Goal: Navigation & Orientation: Find specific page/section

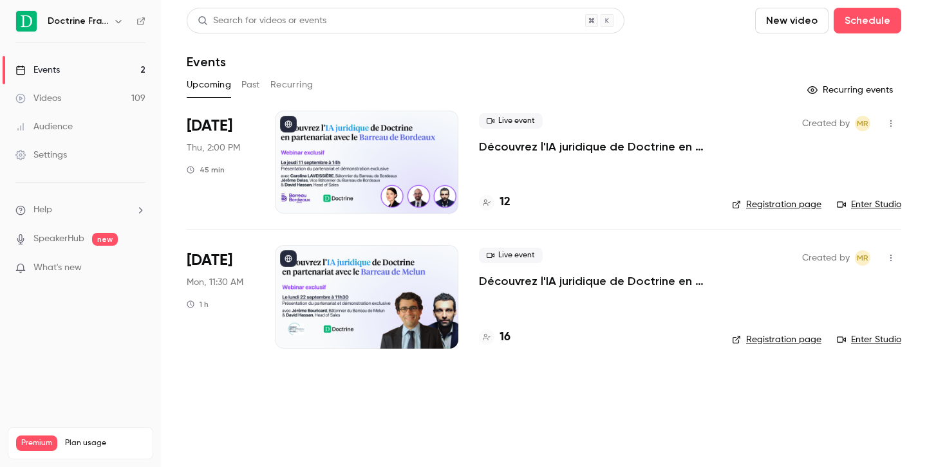
click at [113, 21] on icon "button" at bounding box center [118, 21] width 10 height 10
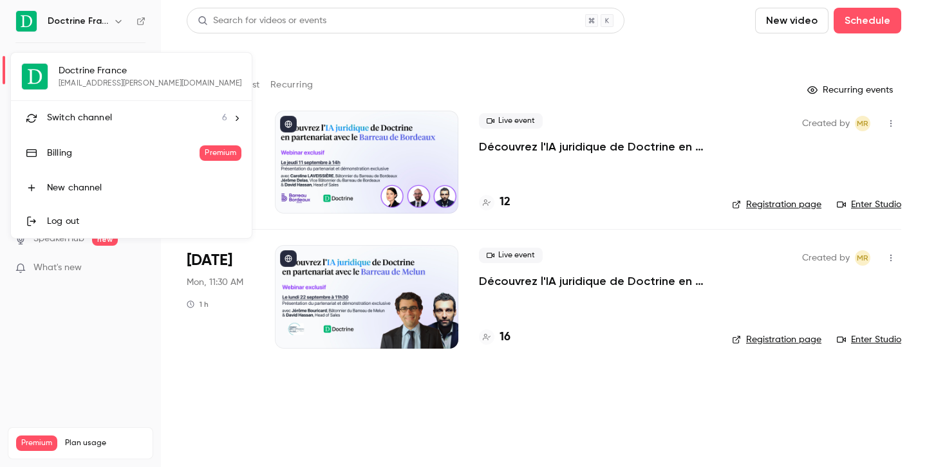
click at [116, 116] on div "Switch channel 6" at bounding box center [137, 118] width 180 height 14
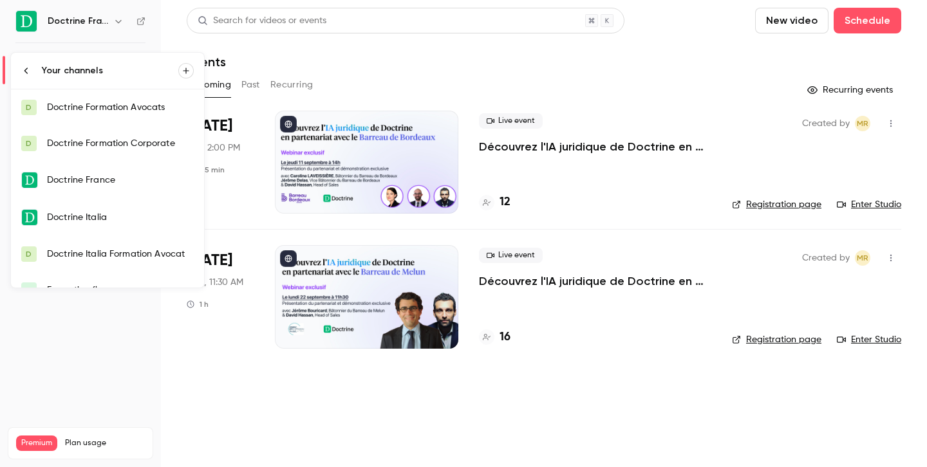
click at [154, 147] on div "Doctrine Formation Corporate" at bounding box center [120, 143] width 147 height 13
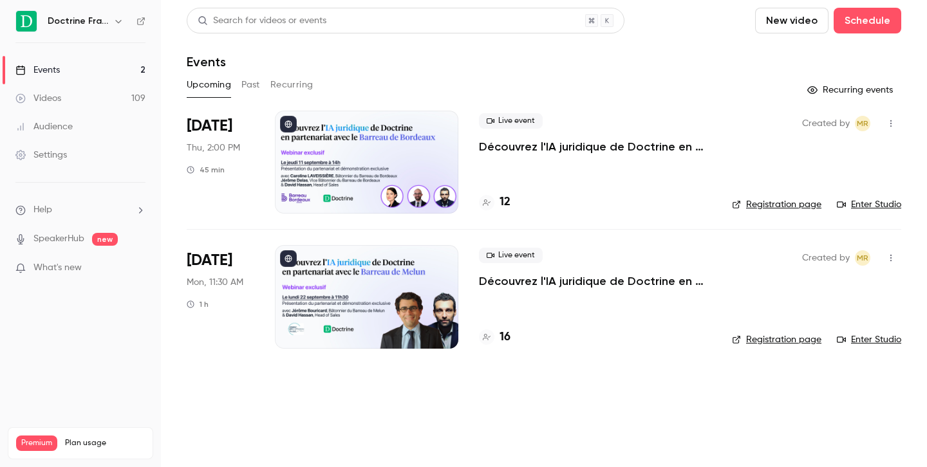
click at [106, 17] on h6 "Doctrine France" at bounding box center [78, 21] width 60 height 13
click at [116, 21] on icon "button" at bounding box center [118, 21] width 6 height 3
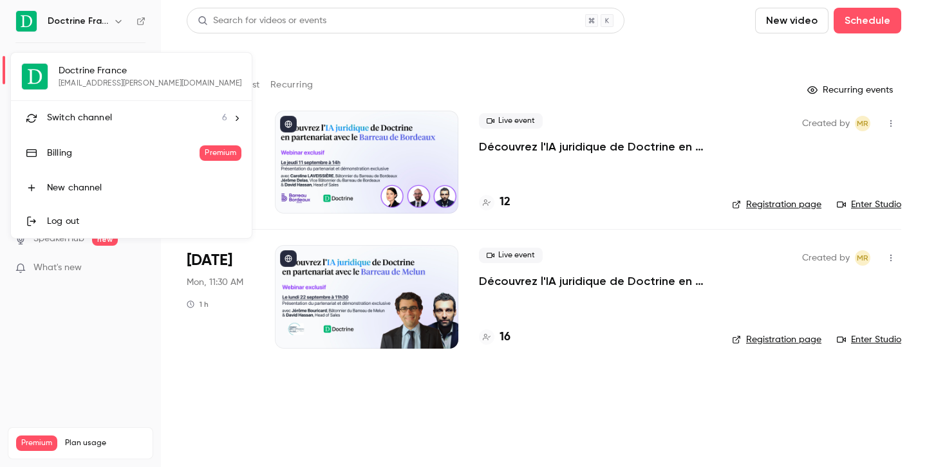
click at [98, 106] on li "Switch channel 6" at bounding box center [131, 118] width 241 height 34
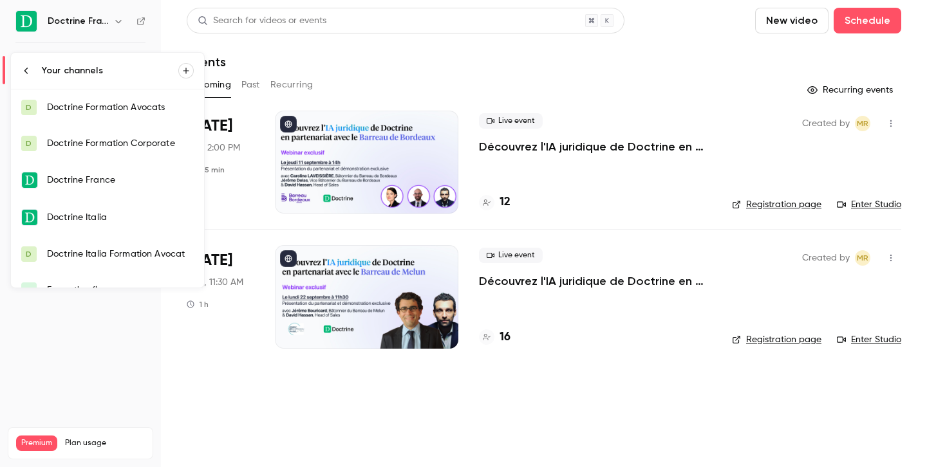
click at [136, 109] on div "Doctrine Formation Avocats" at bounding box center [120, 107] width 147 height 13
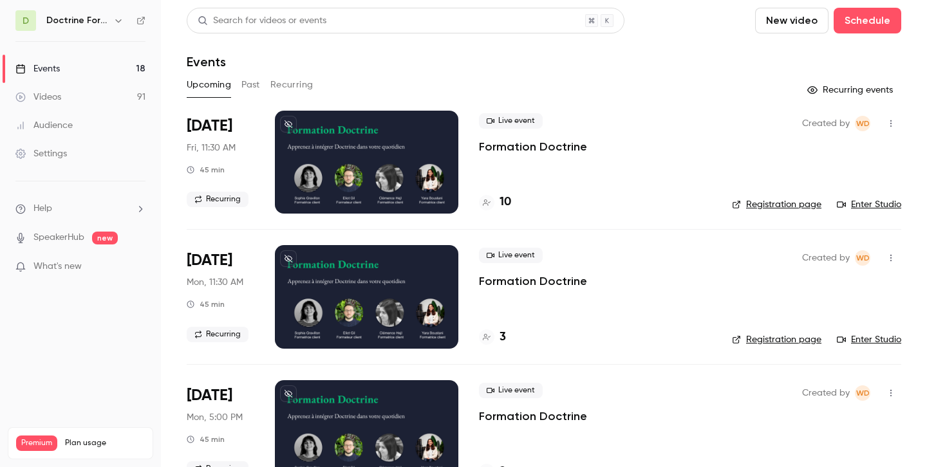
click at [113, 18] on icon "button" at bounding box center [118, 20] width 10 height 10
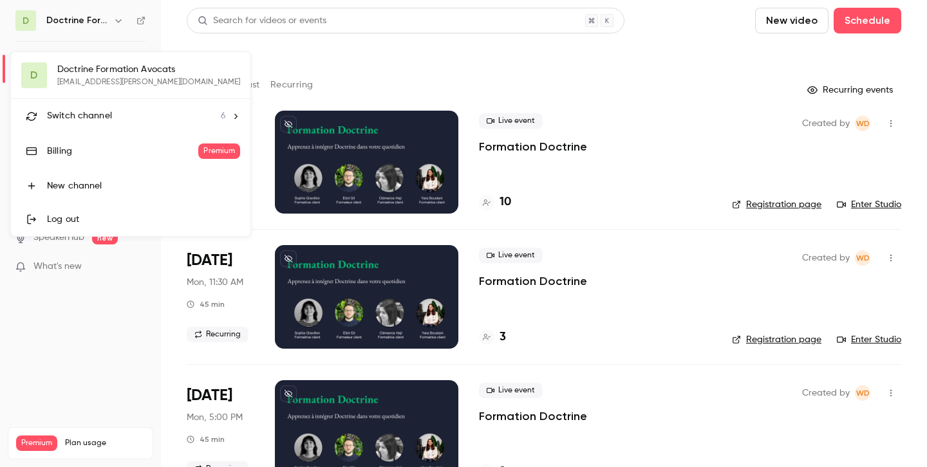
click at [127, 113] on div "Switch channel 6" at bounding box center [136, 116] width 179 height 14
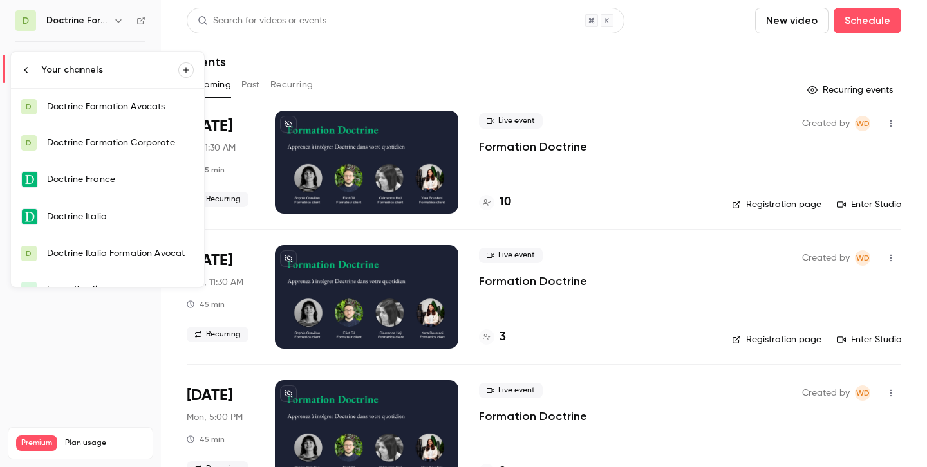
click at [120, 138] on div "Doctrine Formation Corporate" at bounding box center [120, 142] width 147 height 13
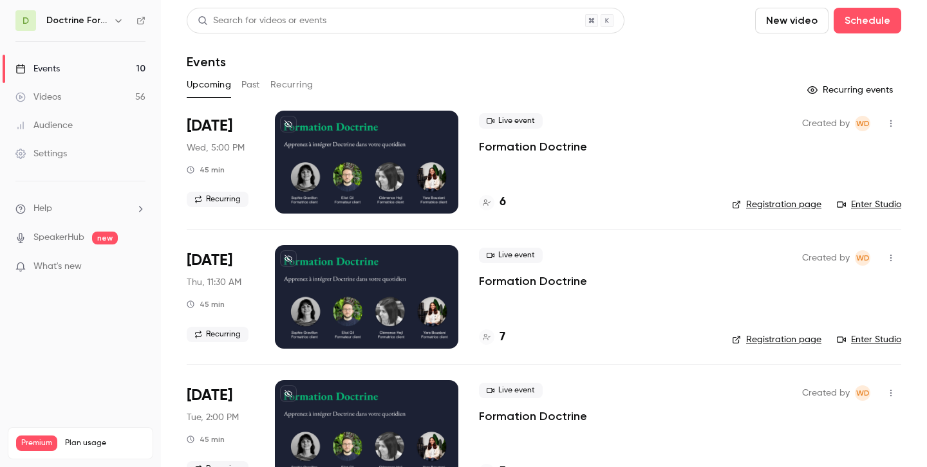
click at [866, 209] on link "Enter Studio" at bounding box center [869, 204] width 64 height 13
